Goal: Navigation & Orientation: Find specific page/section

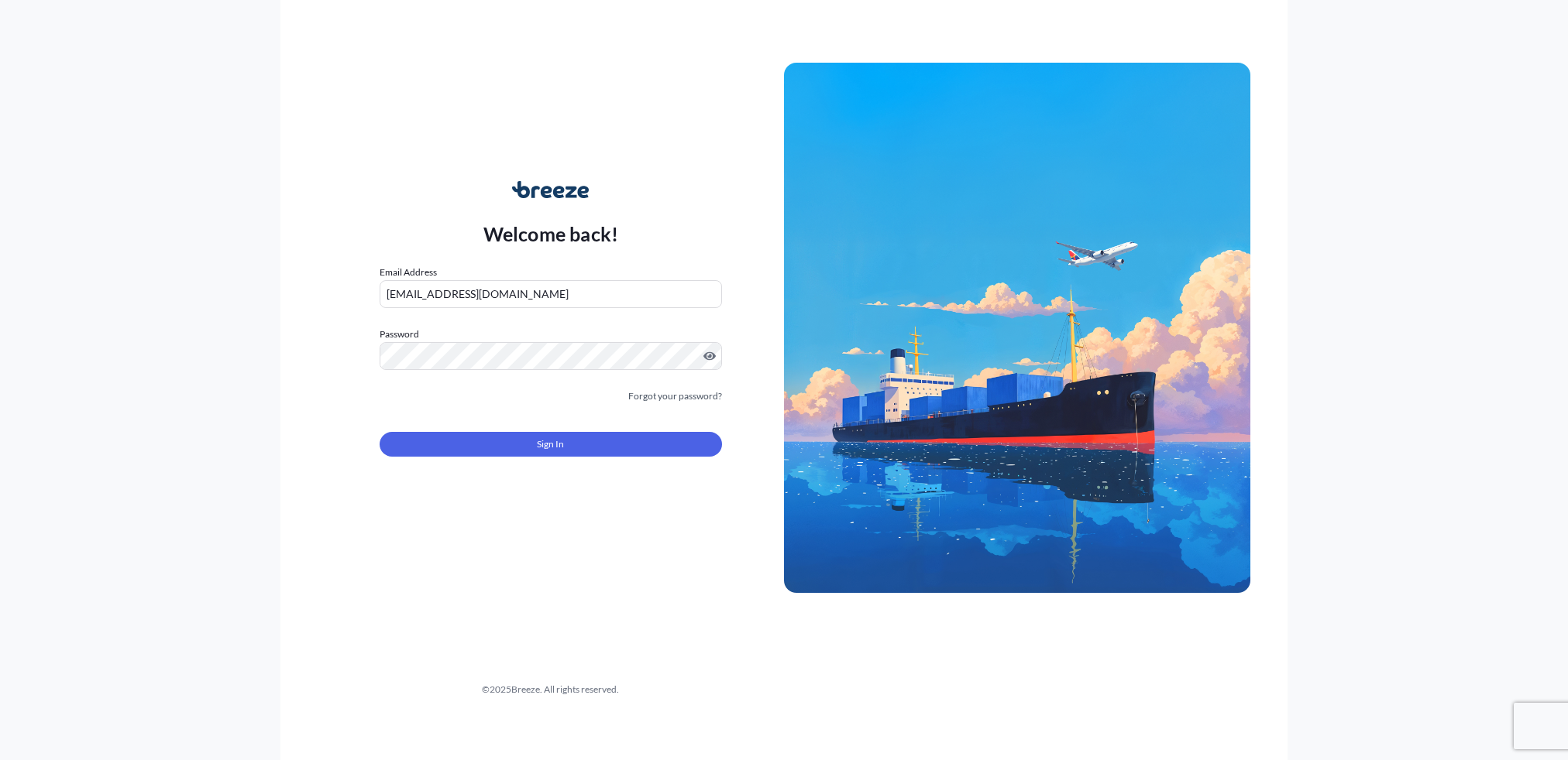
click at [290, 555] on div "Welcome back! Email Address [EMAIL_ADDRESS][DOMAIN_NAME] Password Must include:…" at bounding box center [784, 380] width 1008 height 760
click at [611, 452] on button "Sign In" at bounding box center [551, 444] width 343 height 25
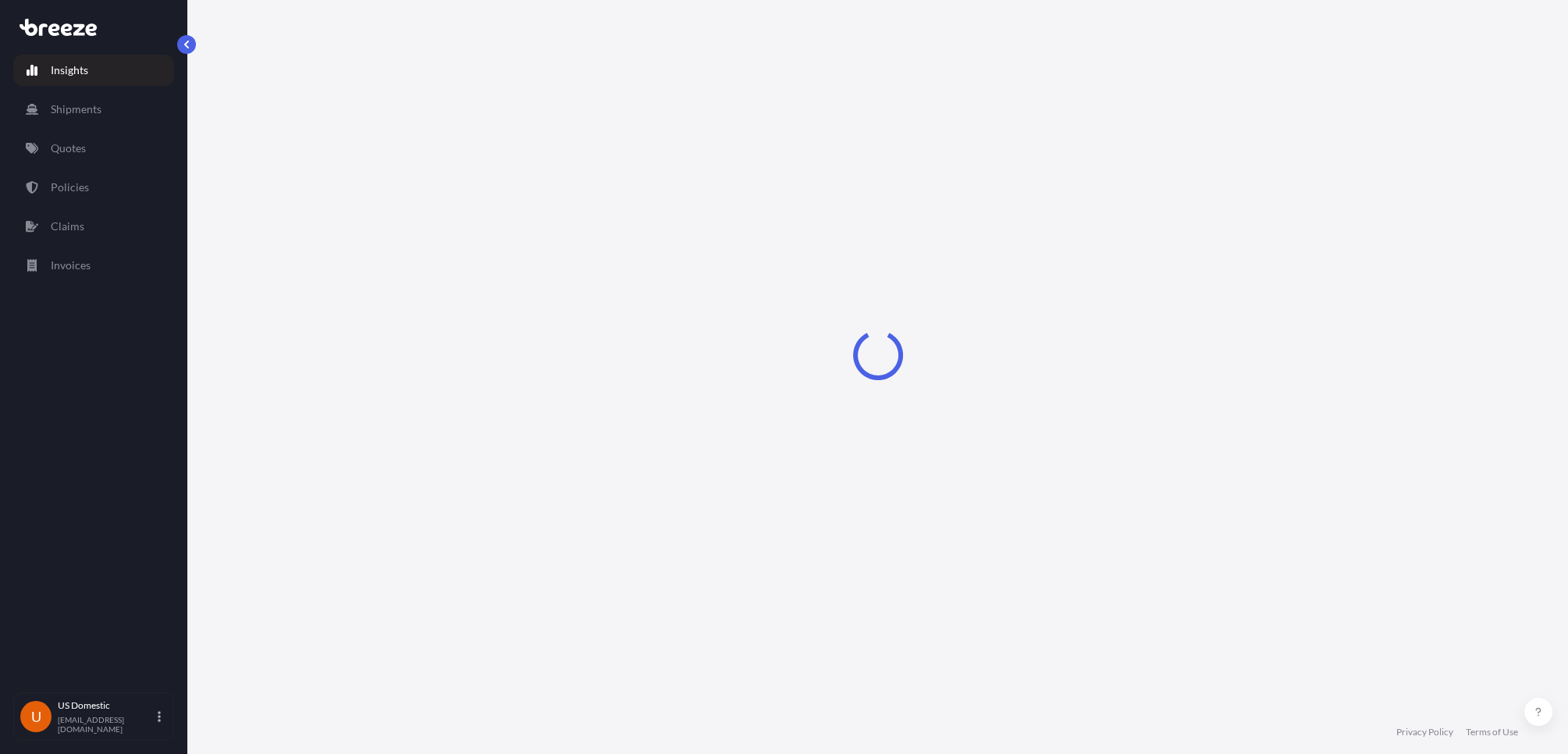
select select "2025"
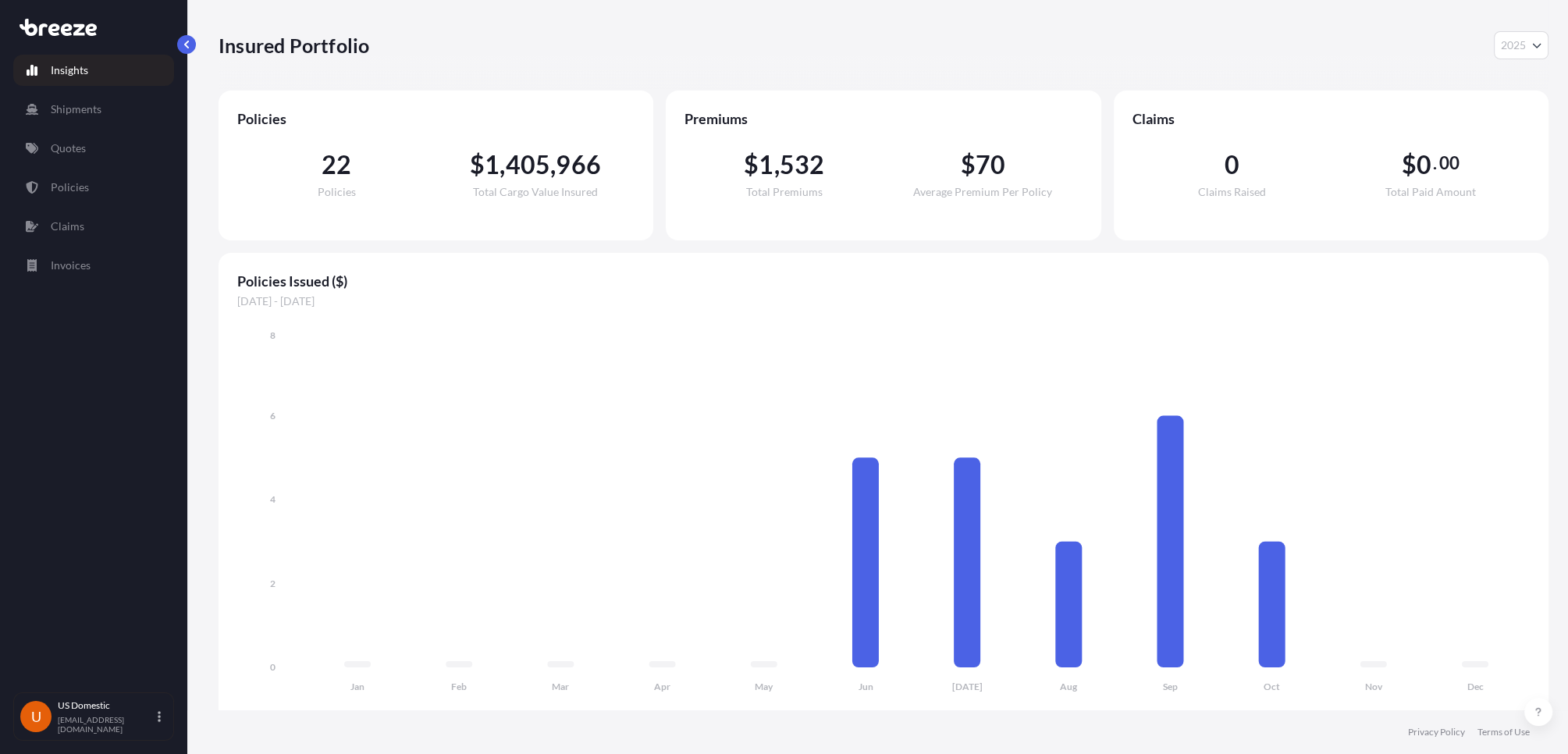
scroll to position [12, 0]
click at [86, 101] on p "Shipments" at bounding box center [75, 109] width 50 height 16
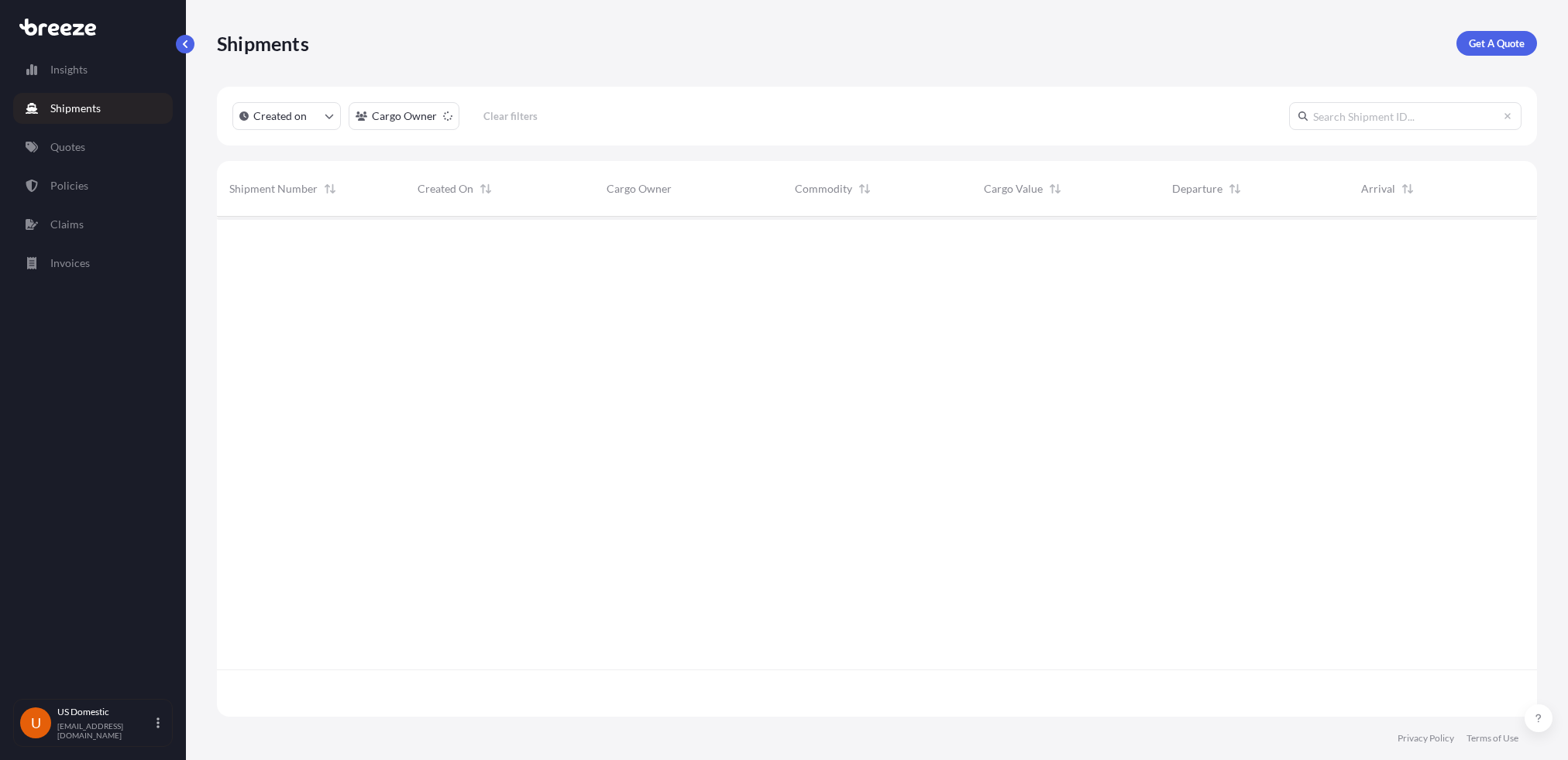
scroll to position [544, 1307]
click at [74, 146] on p "Quotes" at bounding box center [67, 147] width 35 height 16
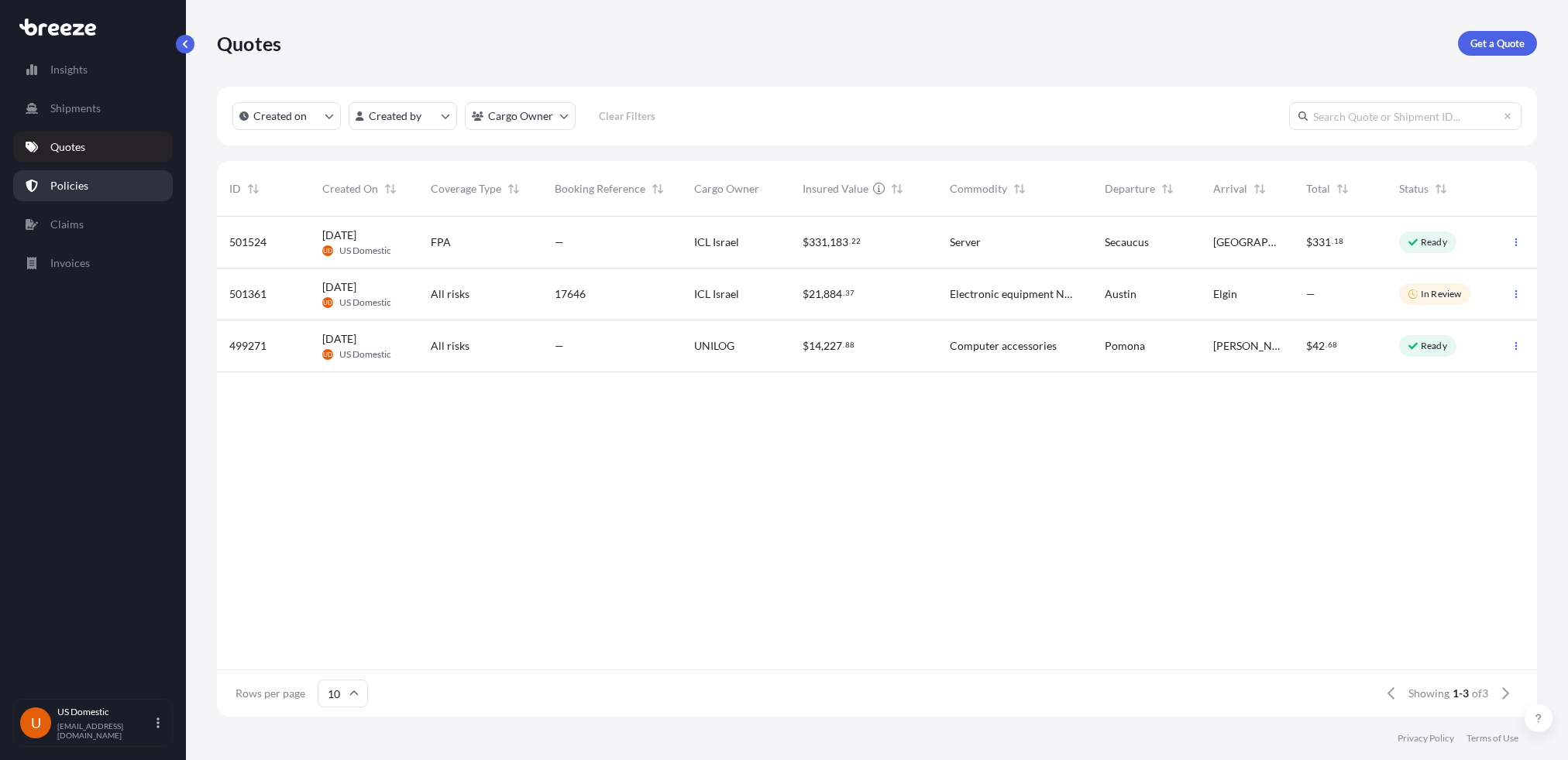
click at [79, 185] on p "Policies" at bounding box center [68, 186] width 38 height 16
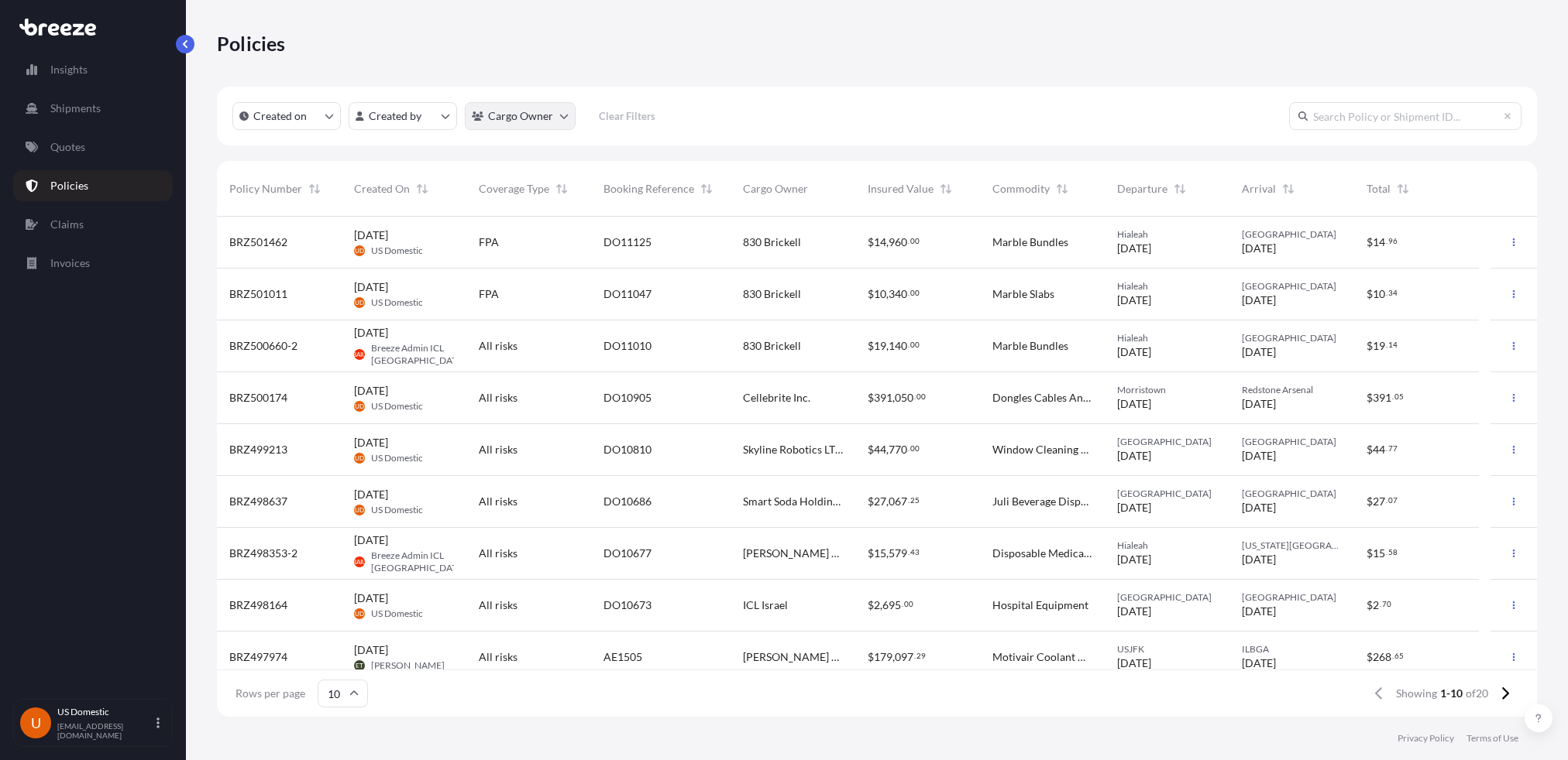
click at [563, 117] on html "Insights Shipments Quotes Policies Claims Invoices U US Domestic [EMAIL_ADDRESS…" at bounding box center [784, 380] width 1568 height 760
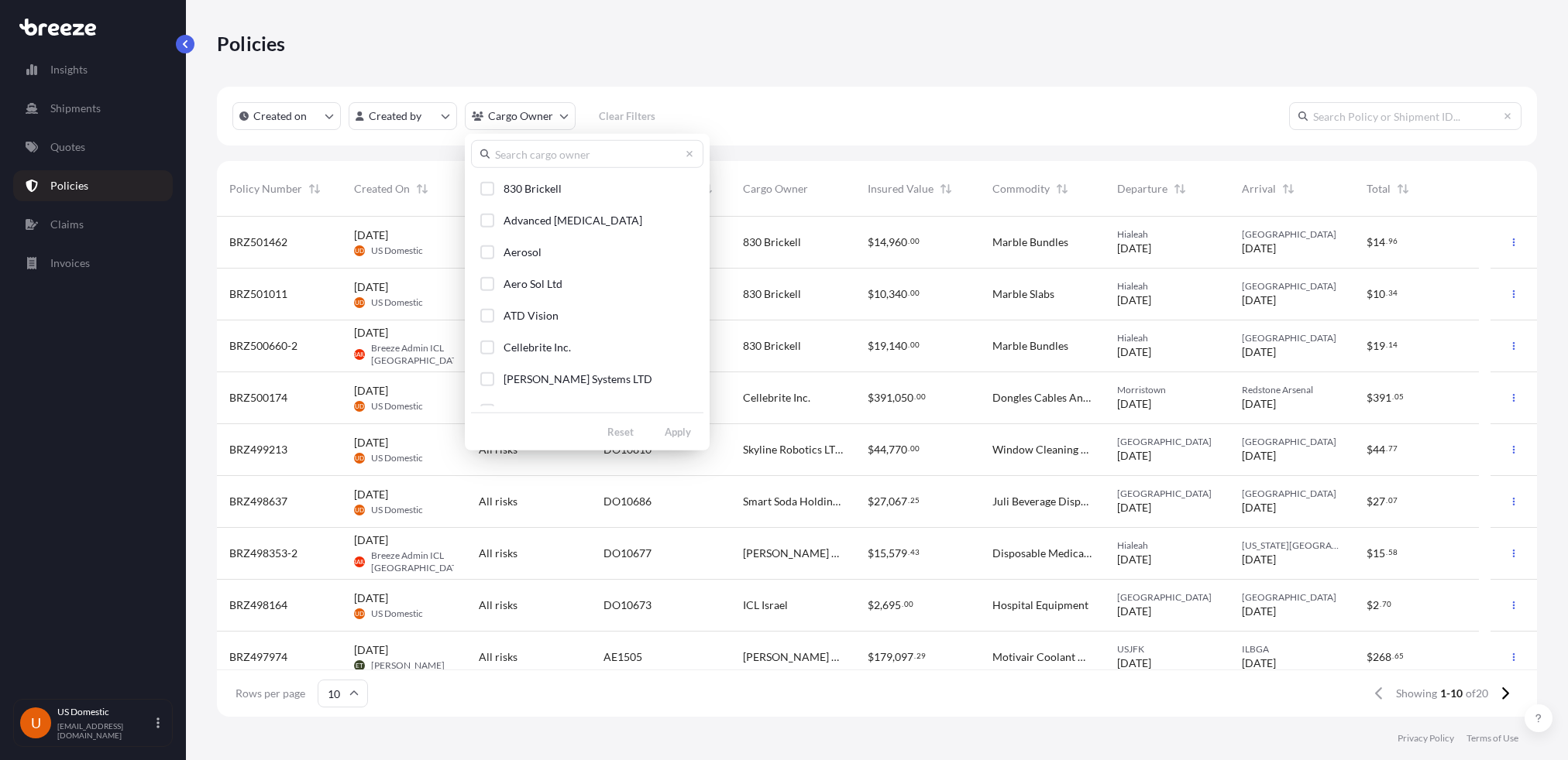
click at [597, 26] on html "Insights Shipments Quotes Policies Claims Invoices U US Domestic [EMAIL_ADDRESS…" at bounding box center [784, 380] width 1568 height 760
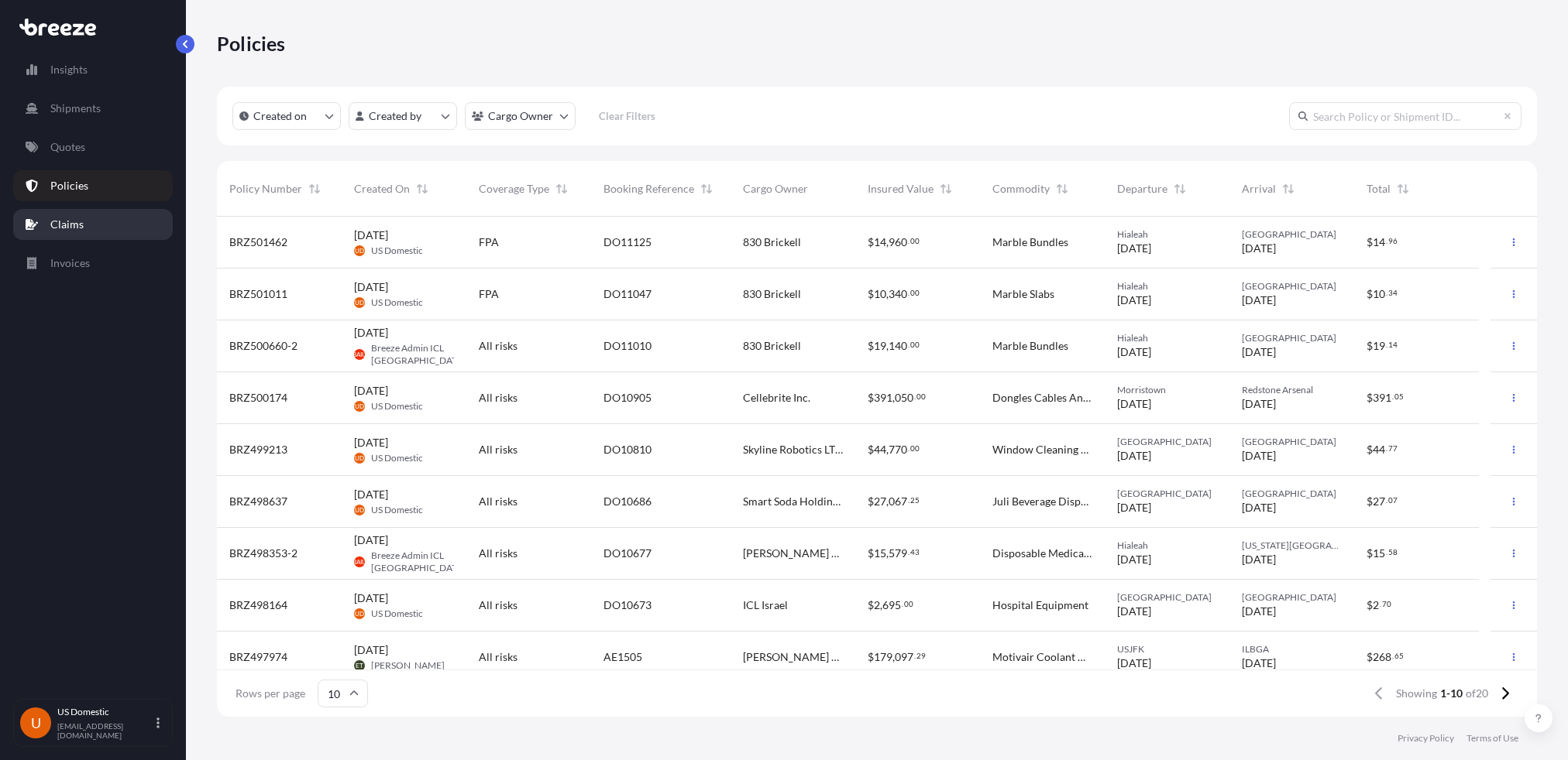
click at [103, 220] on link "Claims" at bounding box center [92, 224] width 160 height 31
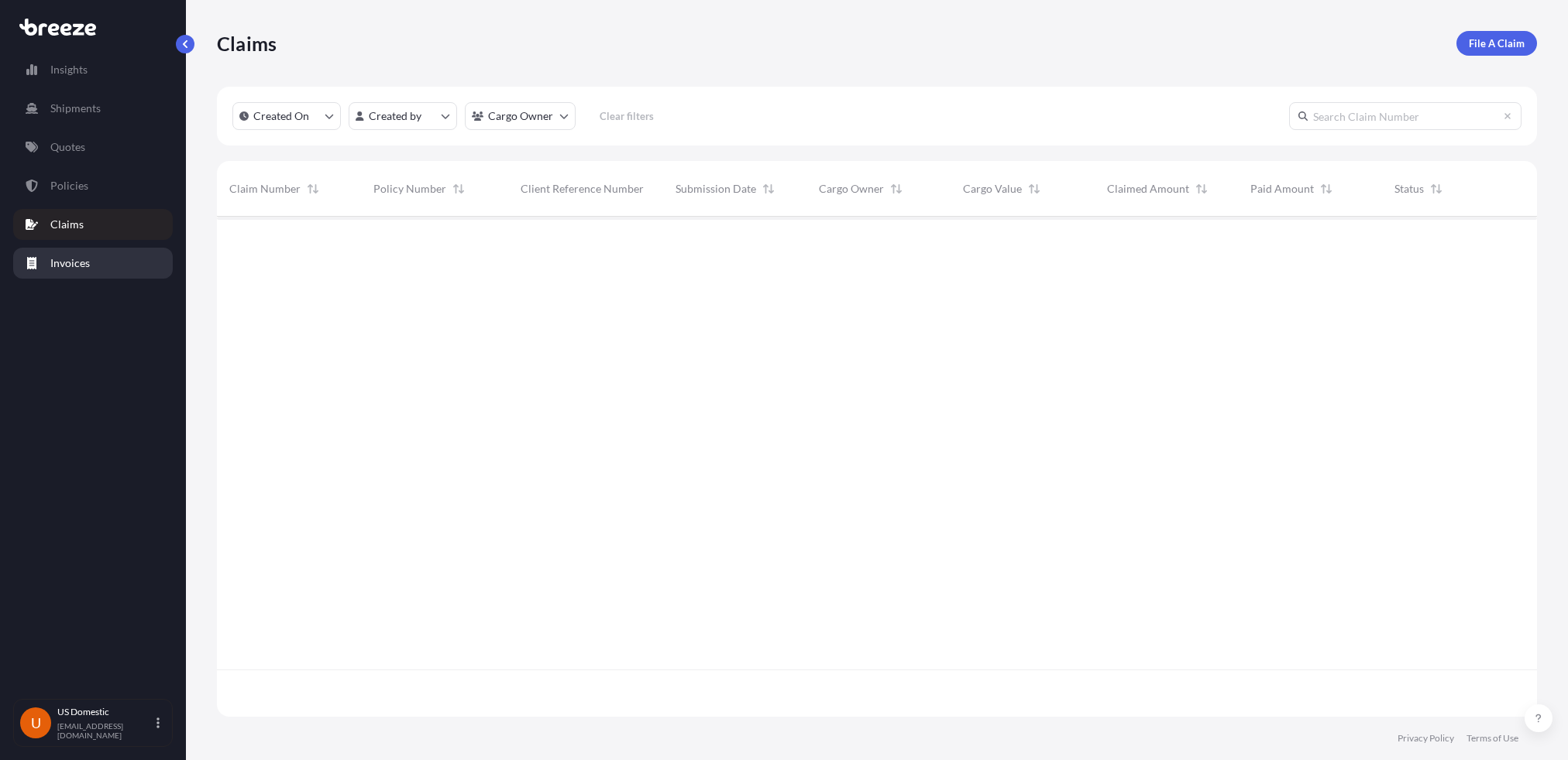
scroll to position [544, 1307]
click at [93, 262] on link "Invoices" at bounding box center [92, 263] width 160 height 31
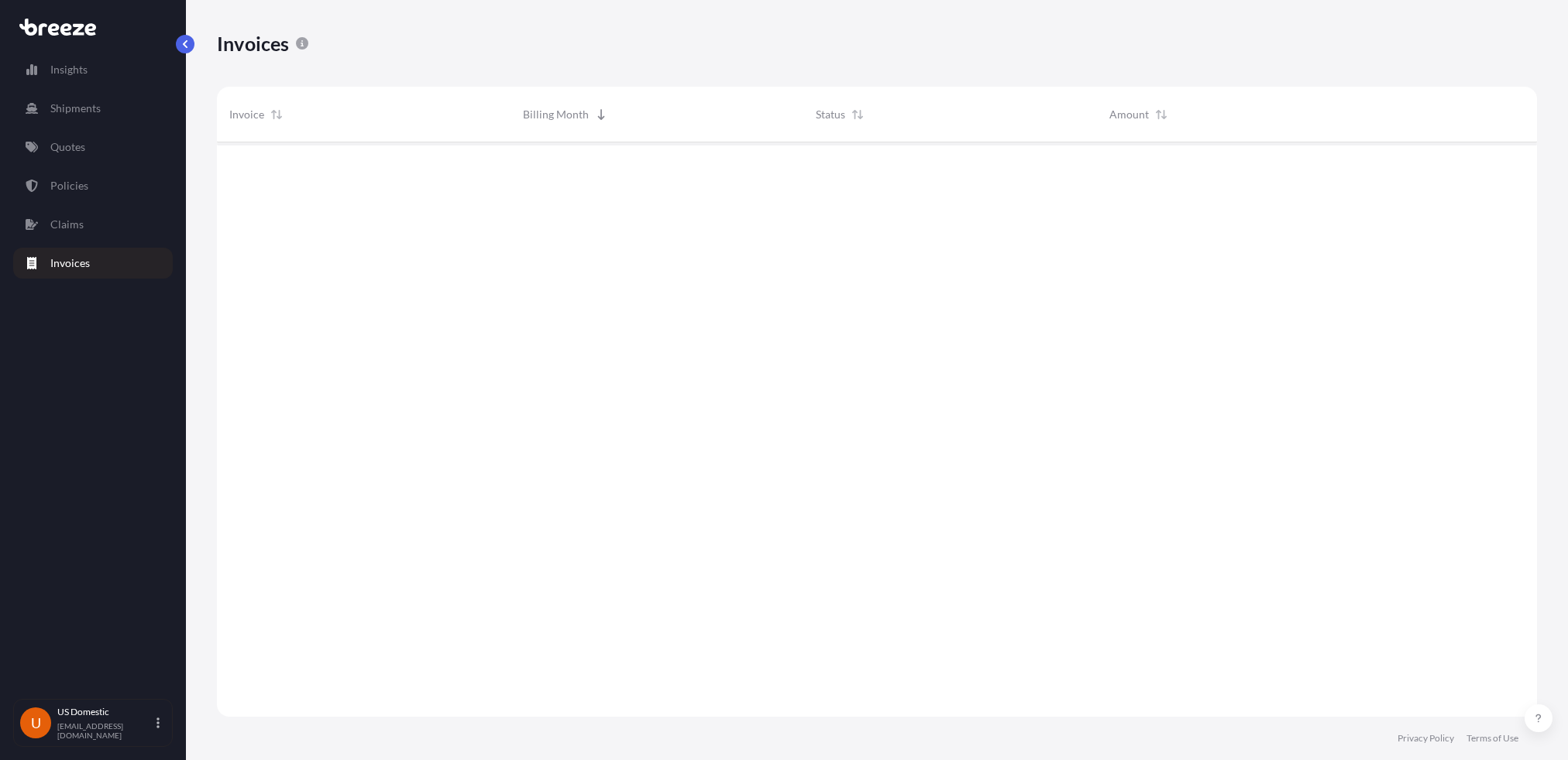
scroll to position [577, 1307]
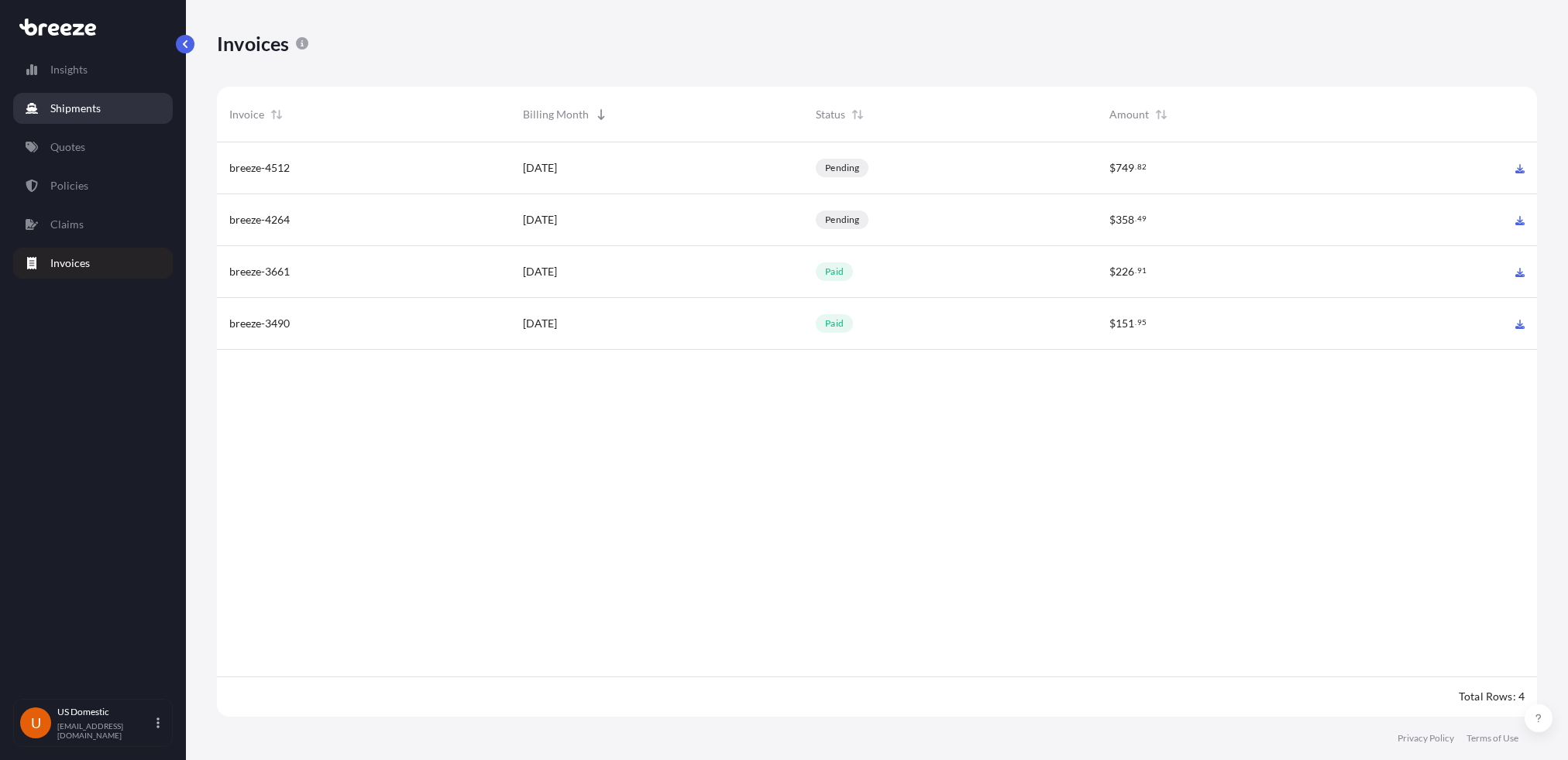
click at [75, 111] on p "Shipments" at bounding box center [75, 108] width 50 height 16
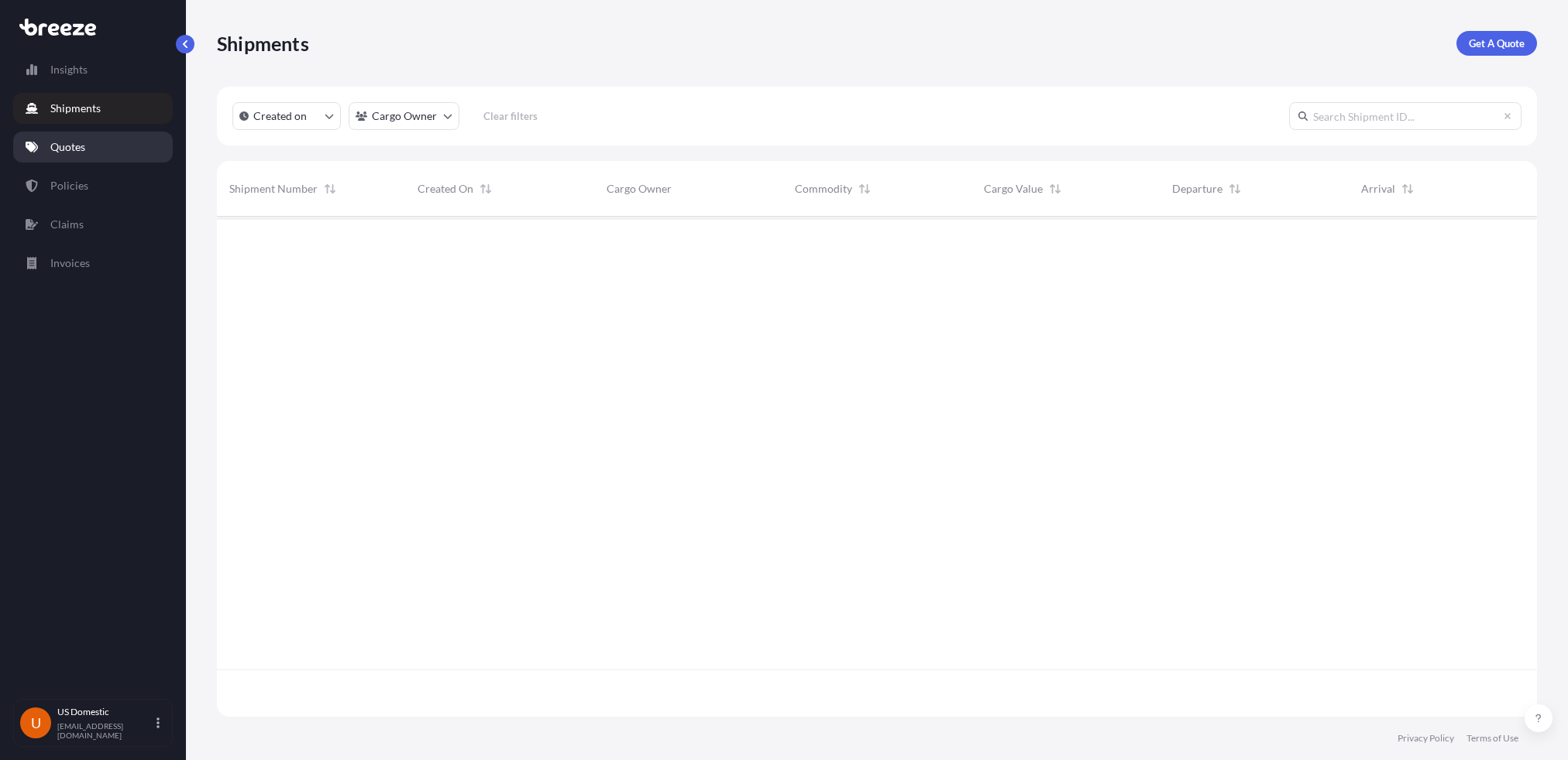
scroll to position [544, 1307]
click at [84, 150] on p "Quotes" at bounding box center [67, 147] width 35 height 16
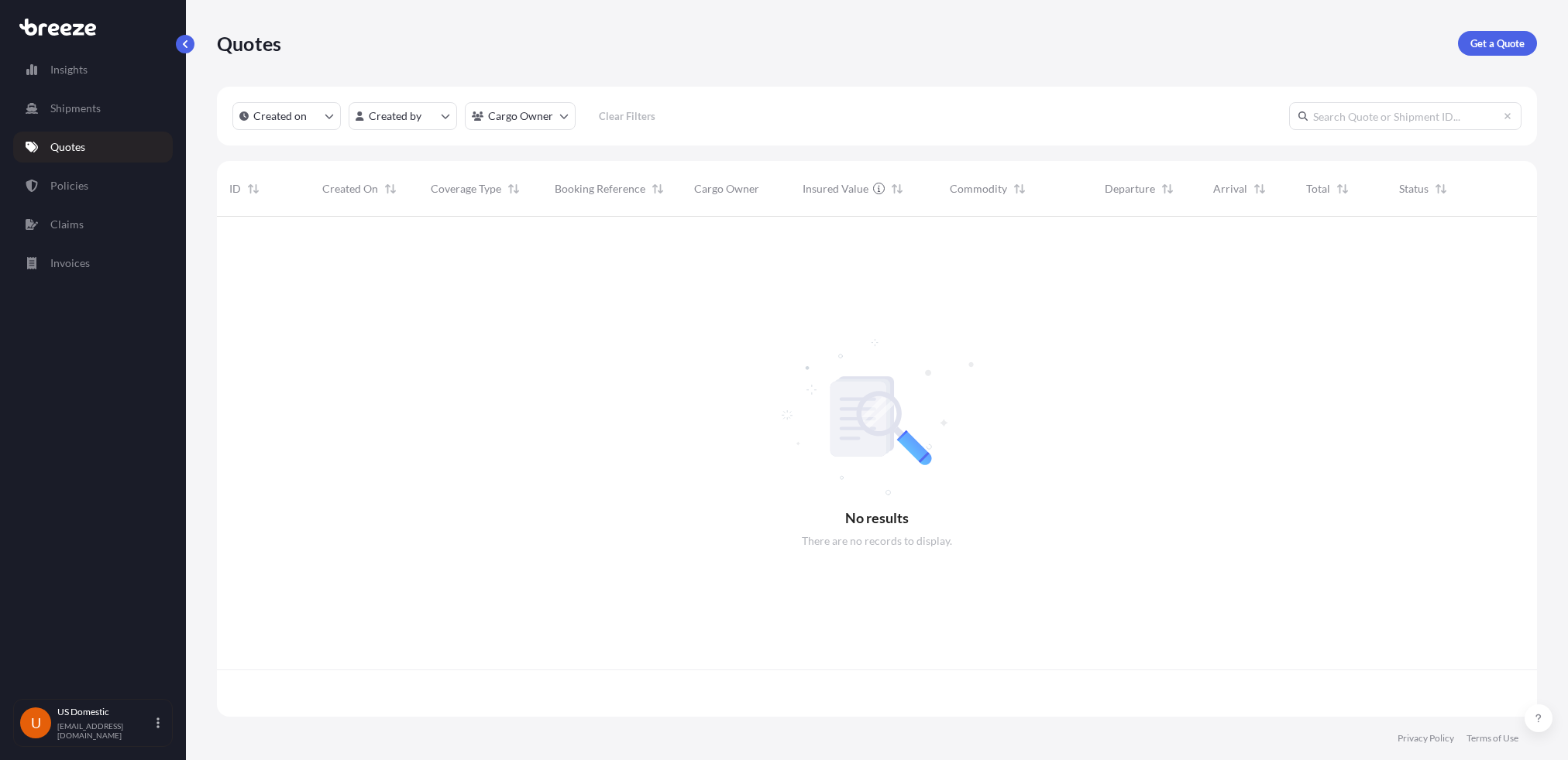
scroll to position [496, 1307]
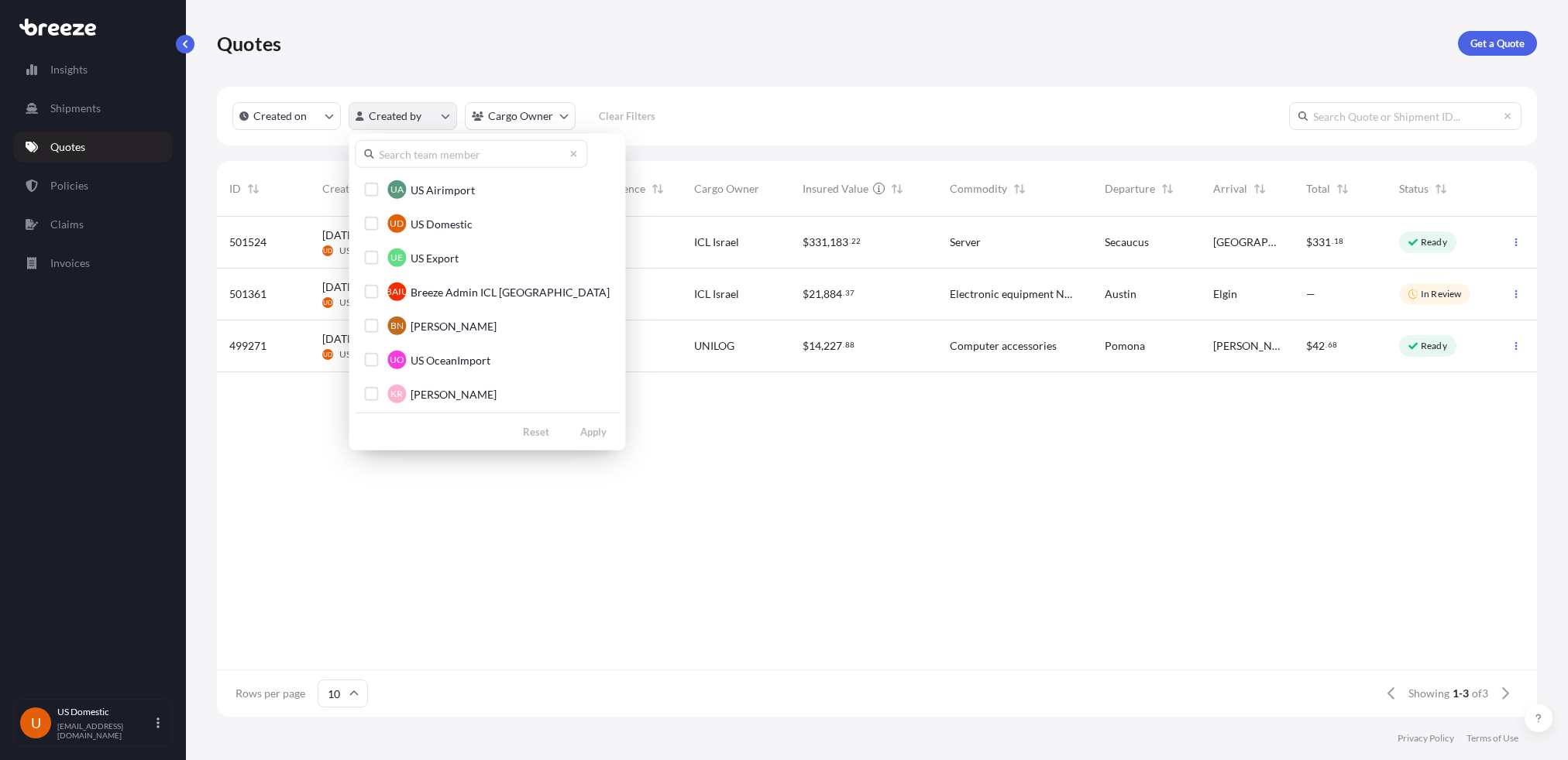
click at [440, 115] on html "Insights Shipments Quotes Policies Claims Invoices U [GEOGRAPHIC_DATA] Domestic…" at bounding box center [784, 380] width 1568 height 760
click at [446, 225] on span "US Domestic" at bounding box center [441, 223] width 62 height 16
click at [806, 515] on html "Insights Shipments Quotes Policies Claims Invoices U [GEOGRAPHIC_DATA] Domestic…" at bounding box center [784, 380] width 1568 height 760
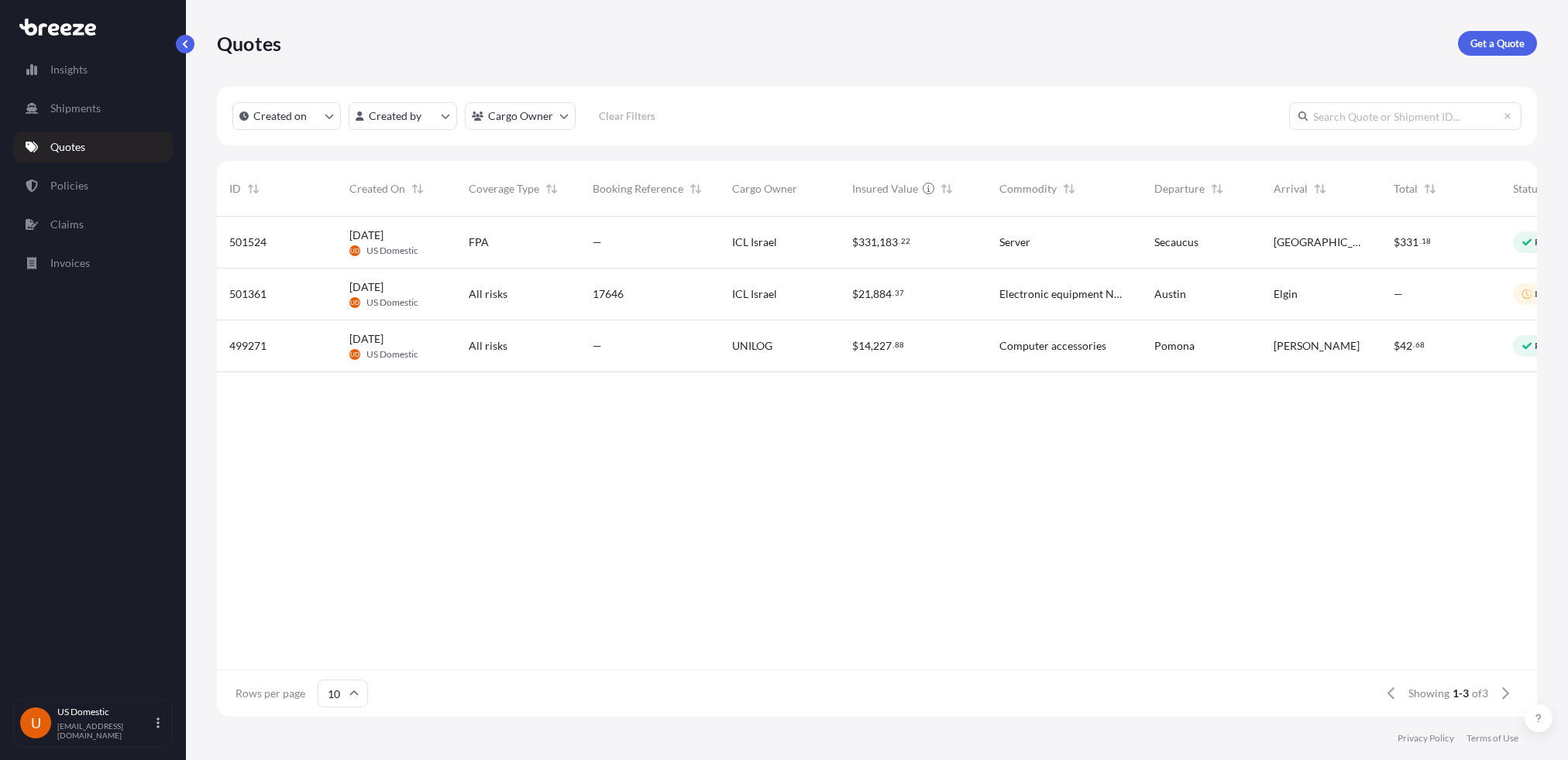
scroll to position [12, 12]
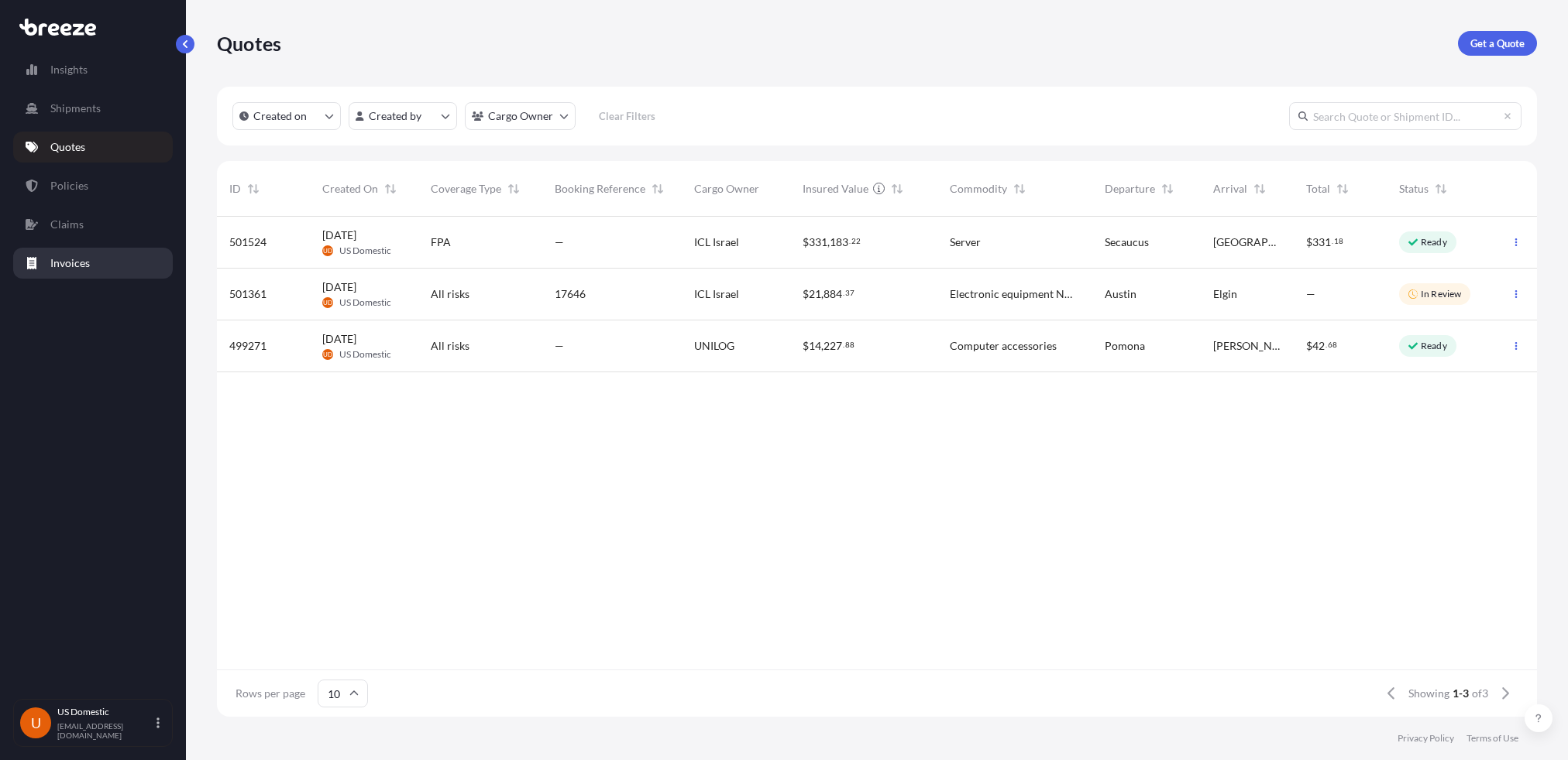
click at [71, 258] on p "Invoices" at bounding box center [69, 263] width 40 height 16
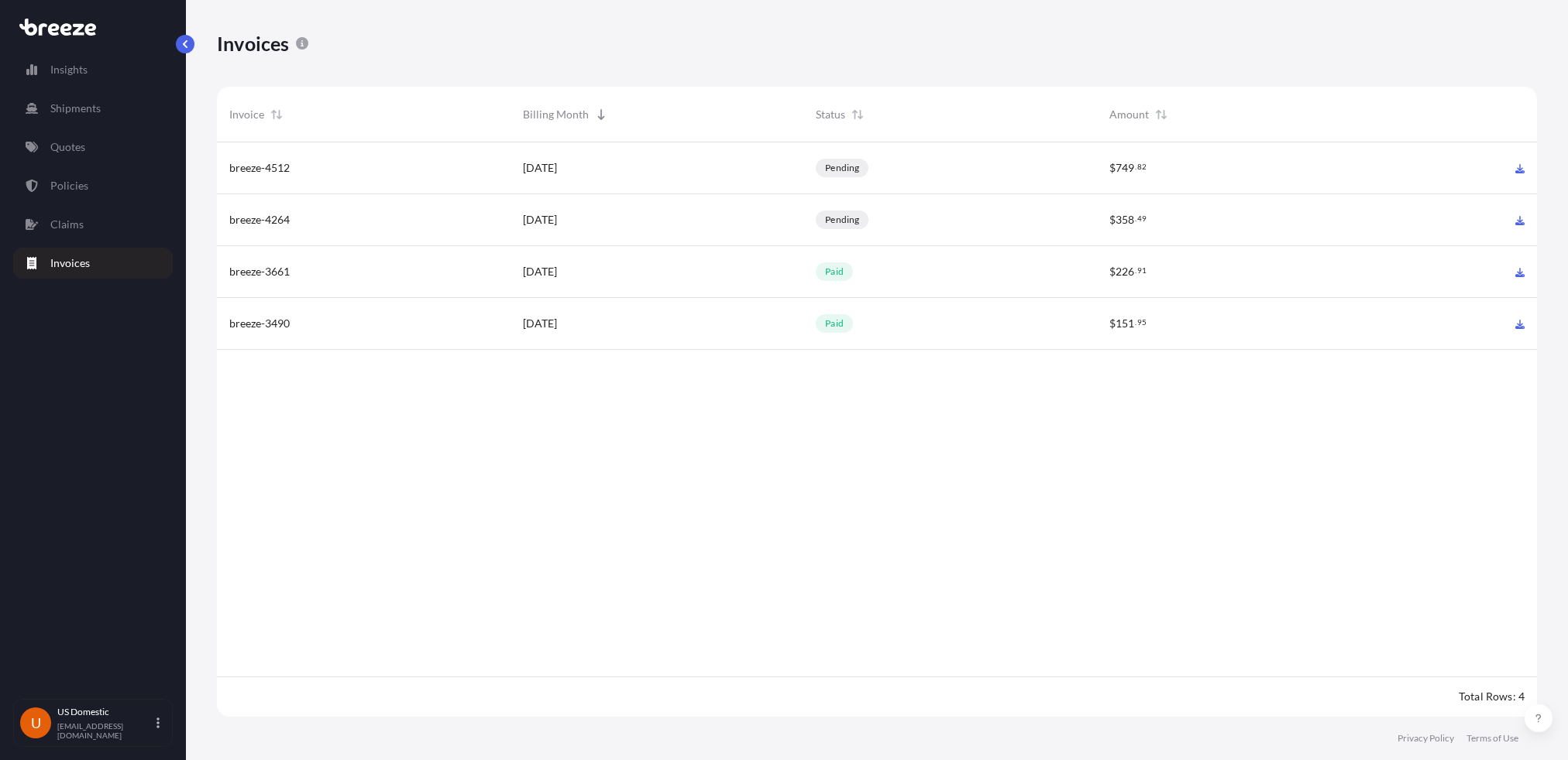
scroll to position [577, 1307]
click at [93, 109] on p "Shipments" at bounding box center [75, 108] width 50 height 16
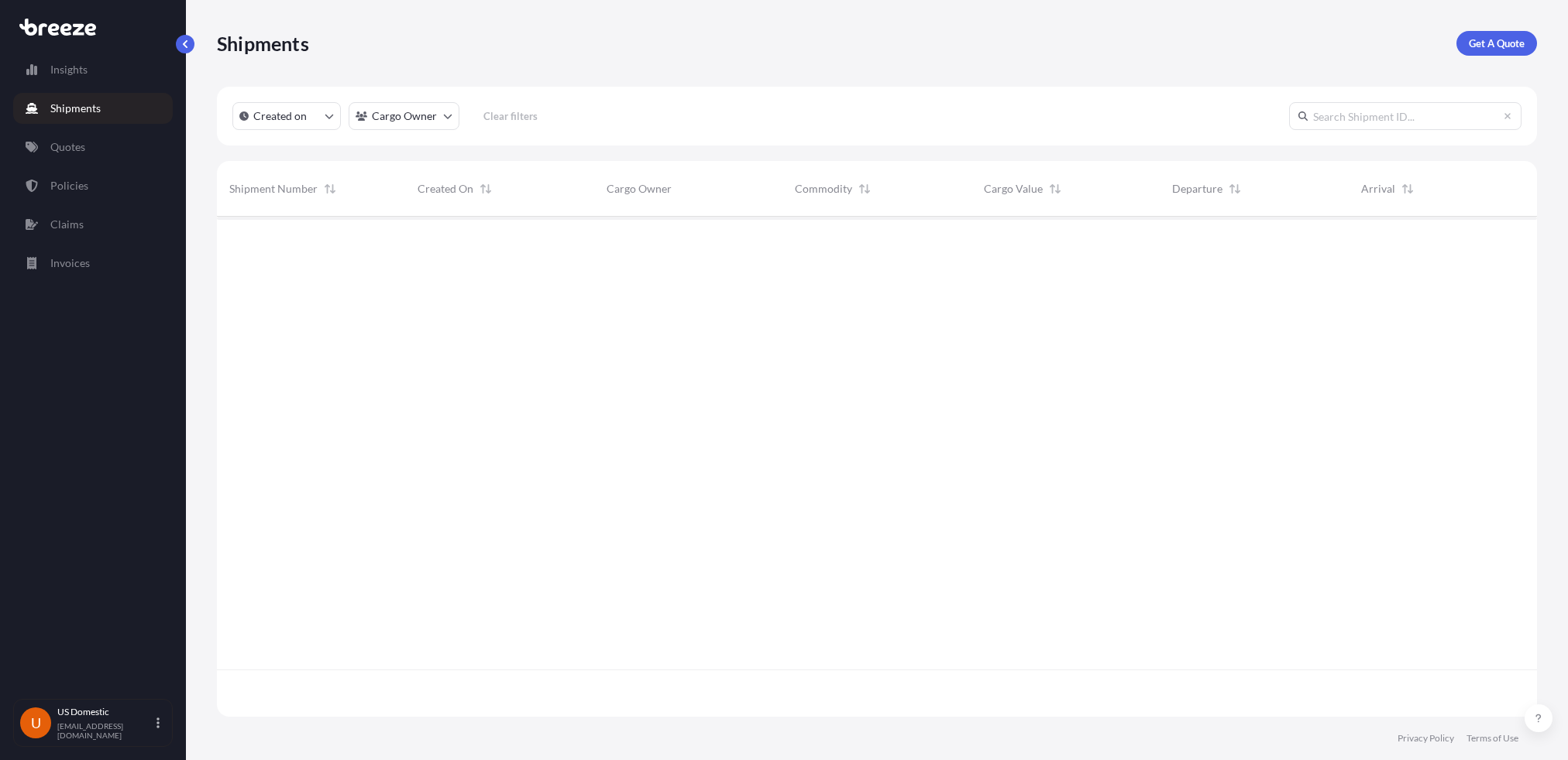
scroll to position [544, 1307]
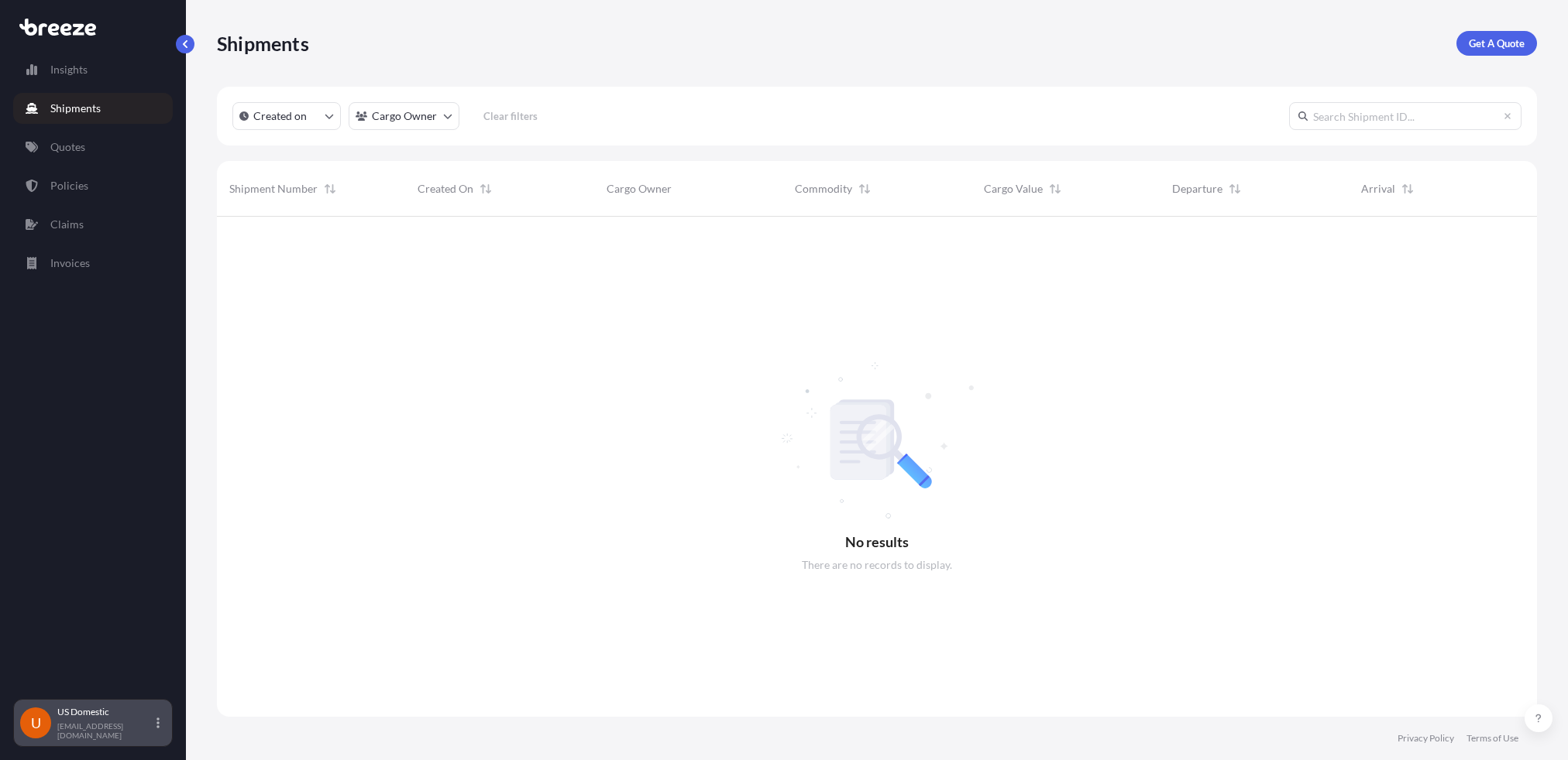
click at [167, 728] on div "U US Domestic [EMAIL_ADDRESS][DOMAIN_NAME]" at bounding box center [92, 723] width 160 height 48
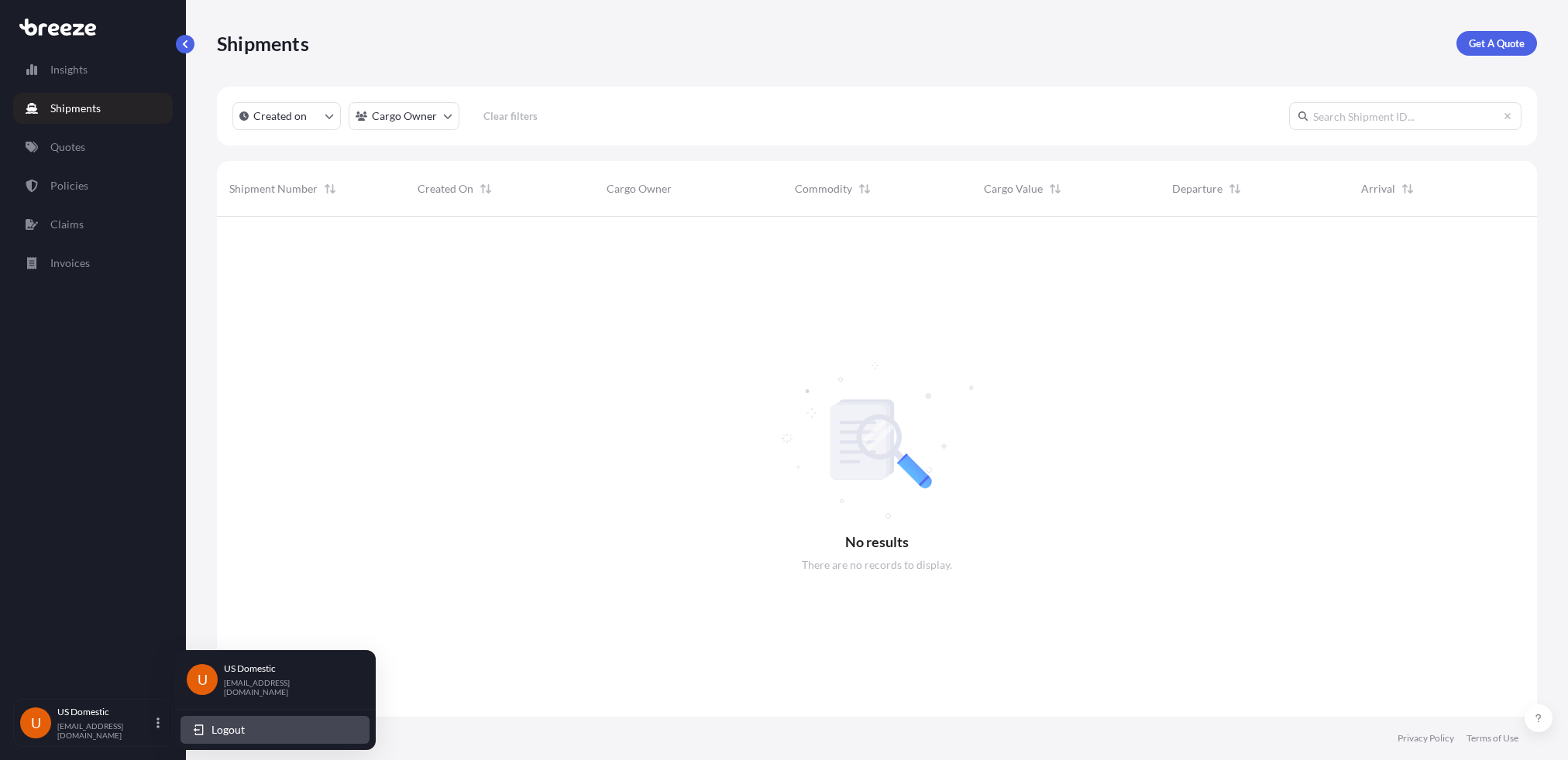
click at [251, 726] on button "Logout" at bounding box center [274, 730] width 189 height 28
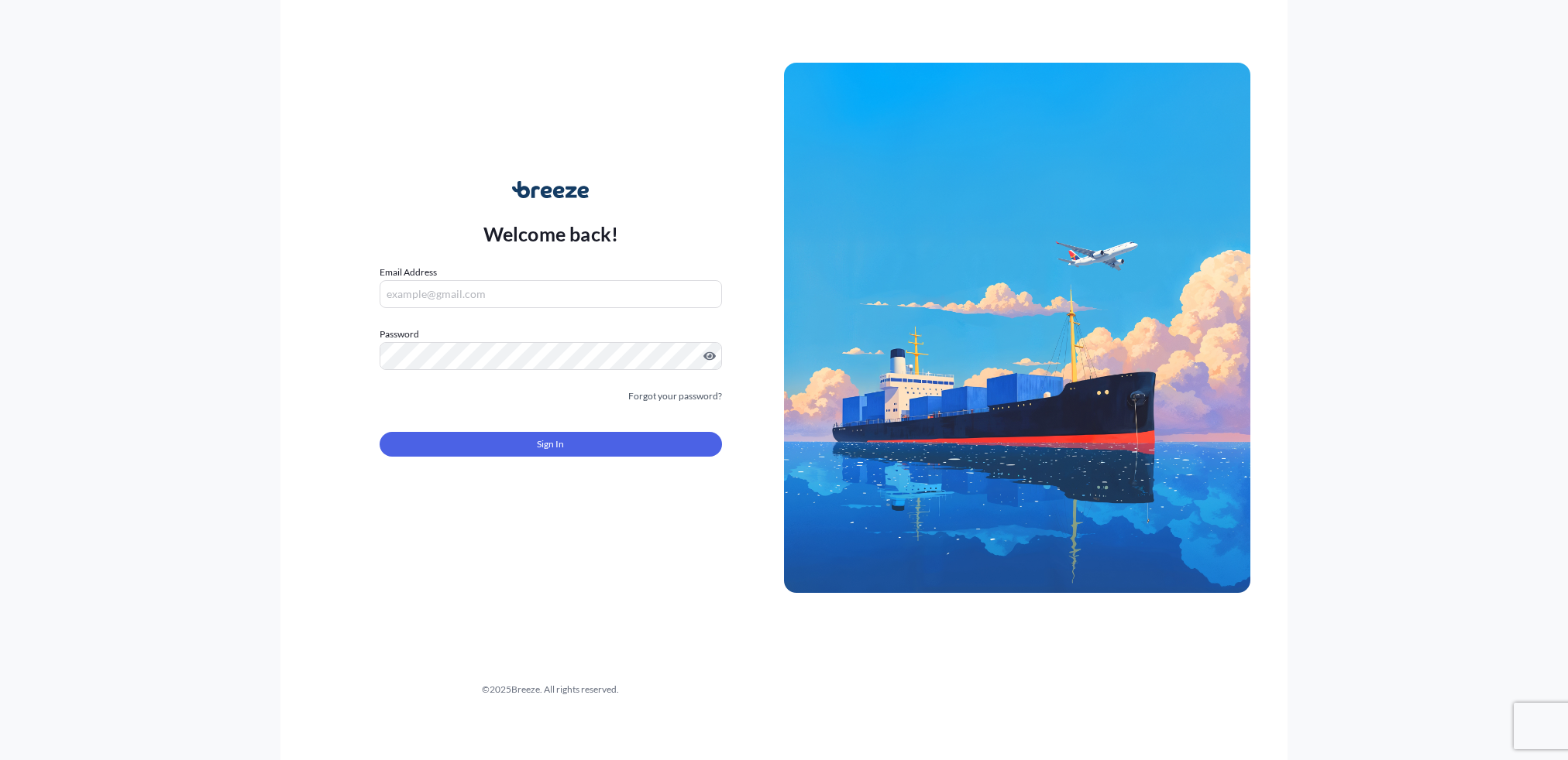
type input "[EMAIL_ADDRESS][DOMAIN_NAME]"
